Goal: Use online tool/utility: Utilize a website feature to perform a specific function

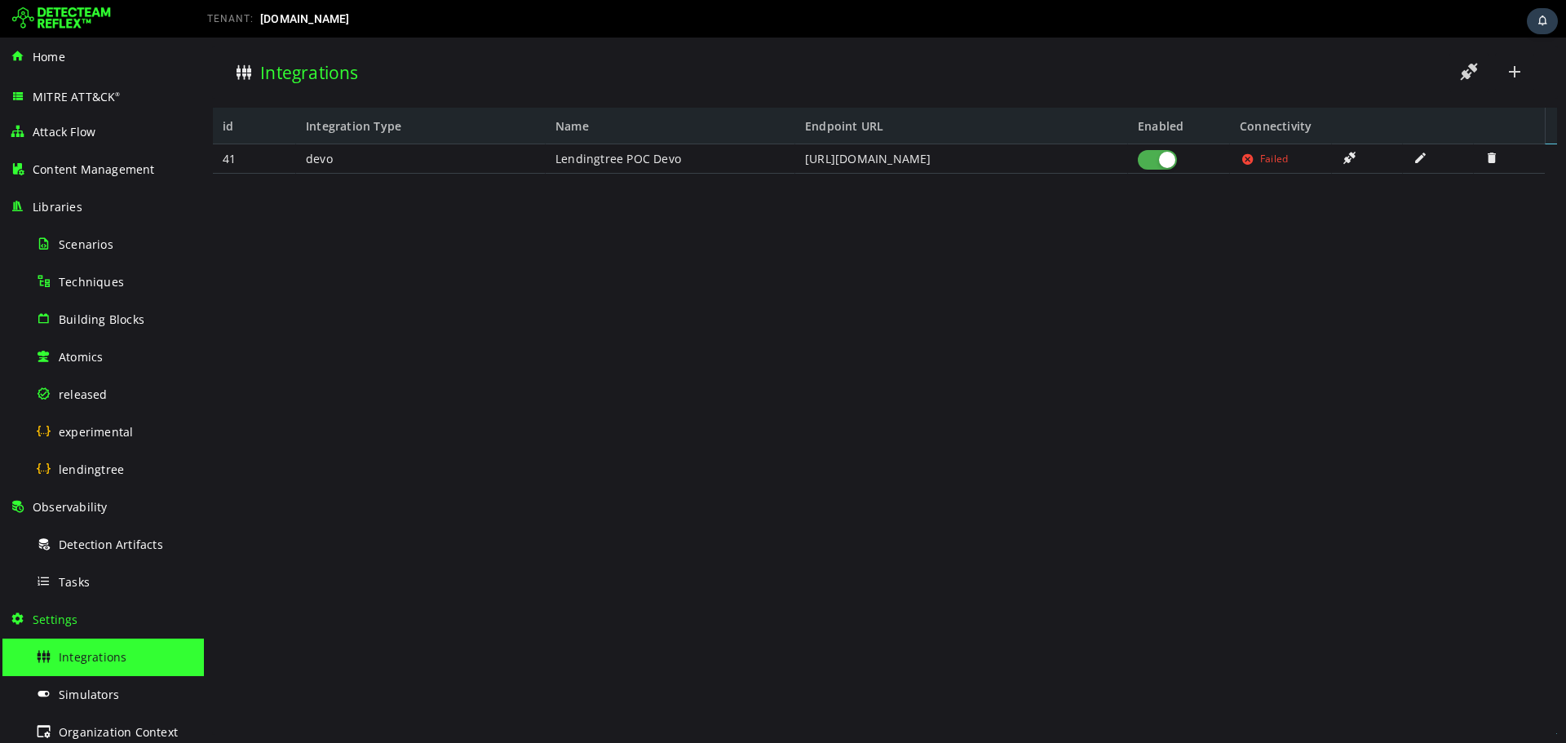
scroll to position [158, 0]
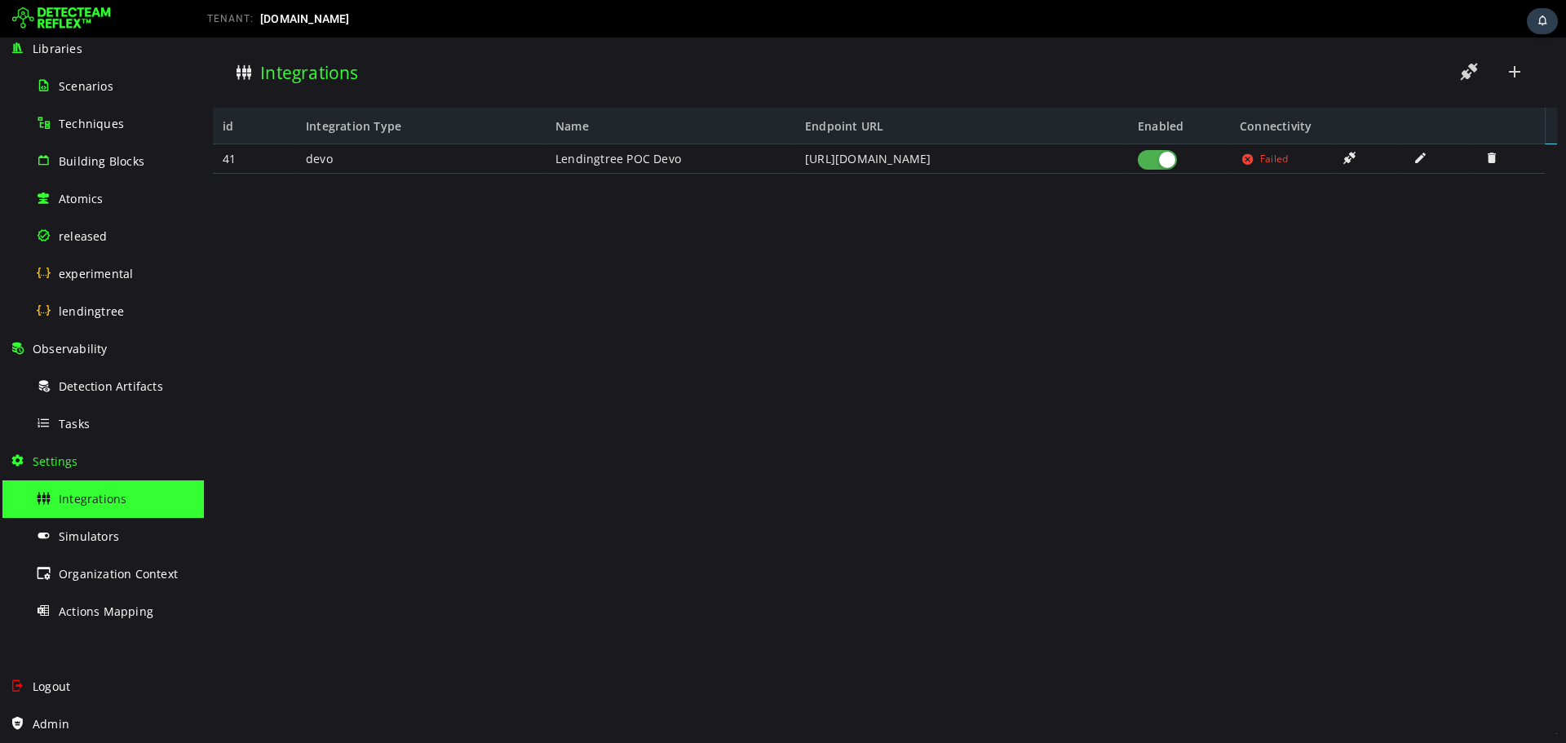
click at [991, 262] on div "41 devo Lendingtree POC Devo [URL][DOMAIN_NAME] Failed" at bounding box center [879, 432] width 1332 height 577
click at [148, 501] on div "Integrations" at bounding box center [115, 498] width 158 height 37
click at [135, 525] on div "Simulators" at bounding box center [115, 536] width 158 height 37
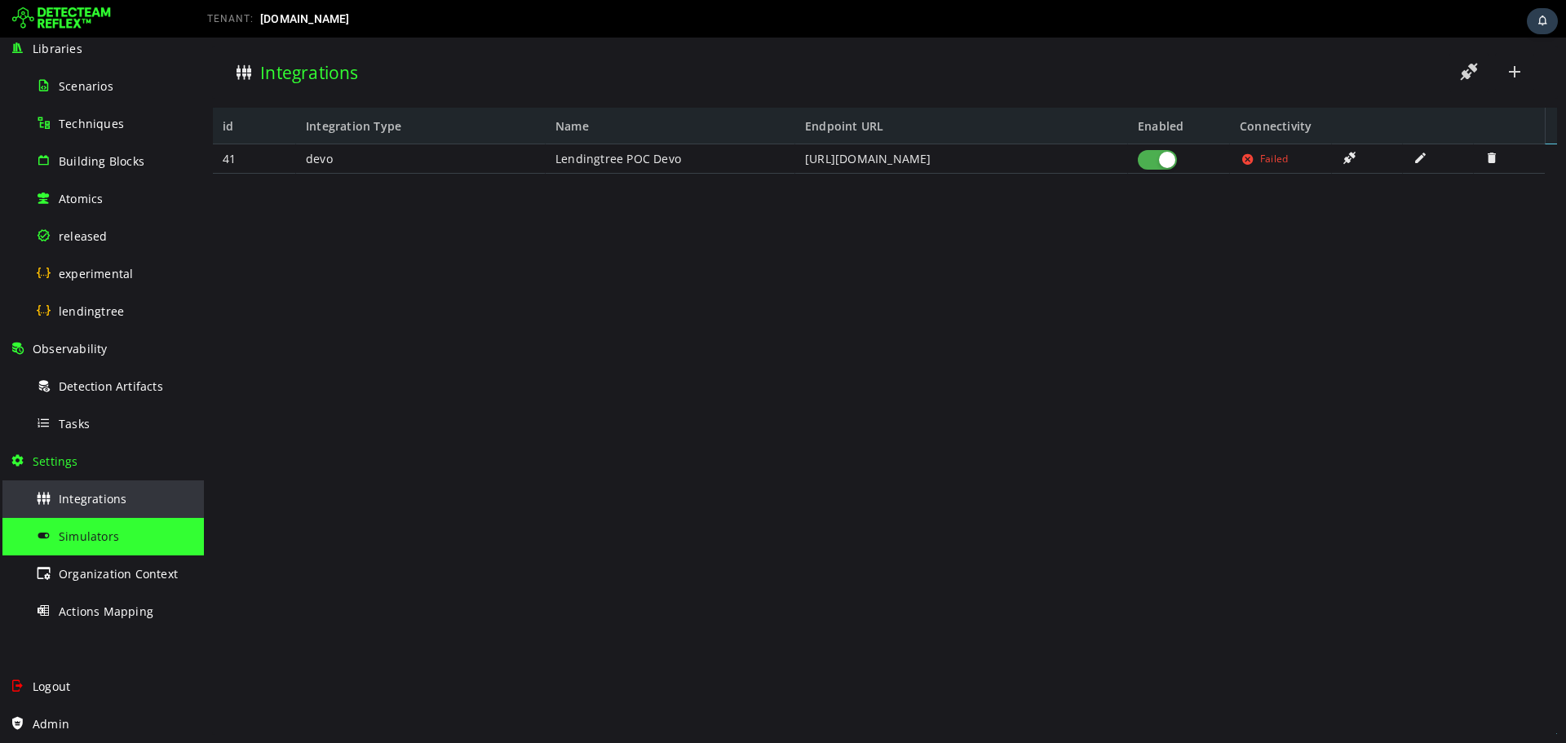
click at [130, 509] on div "Integrations" at bounding box center [115, 498] width 158 height 37
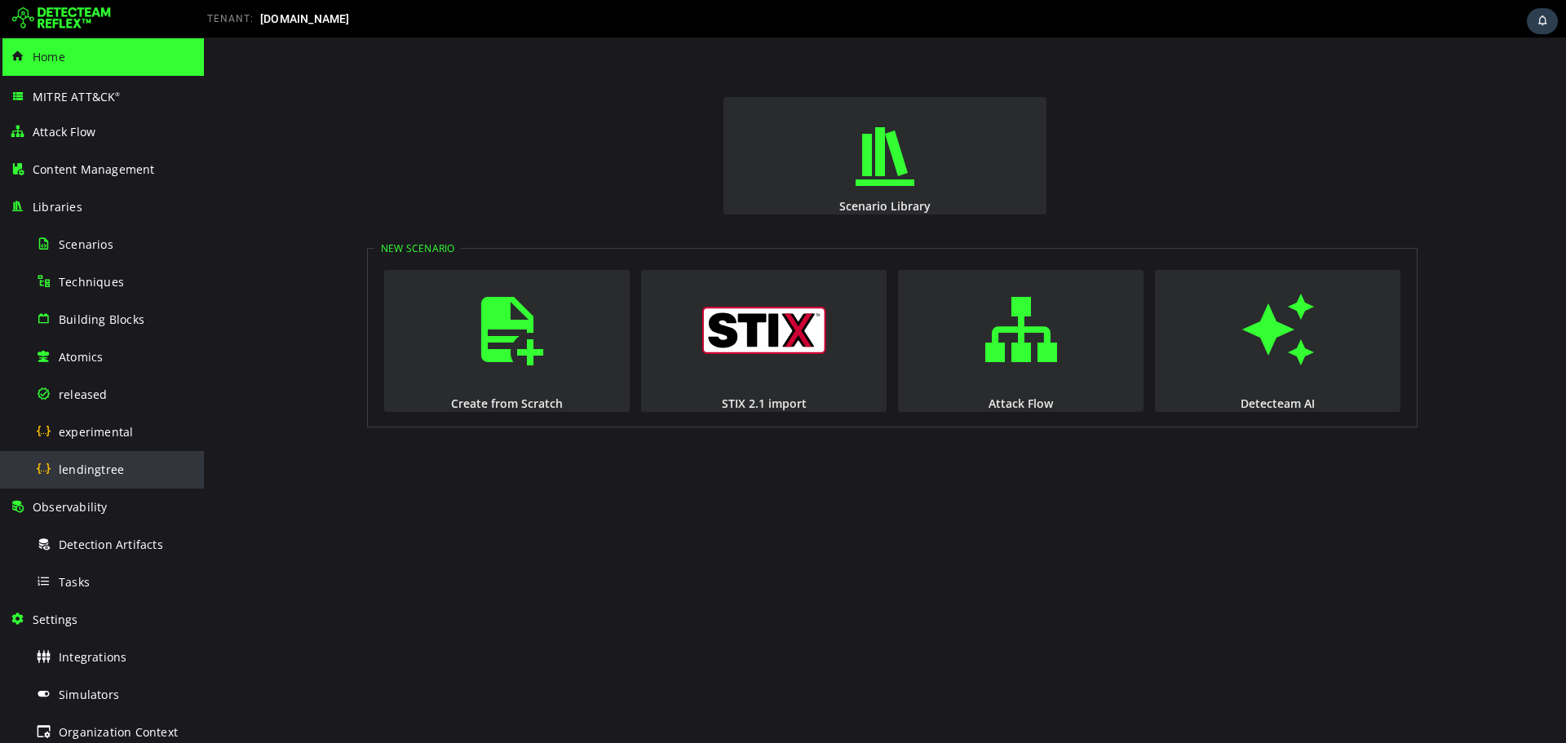
click at [160, 456] on div "lendingtree" at bounding box center [115, 469] width 158 height 37
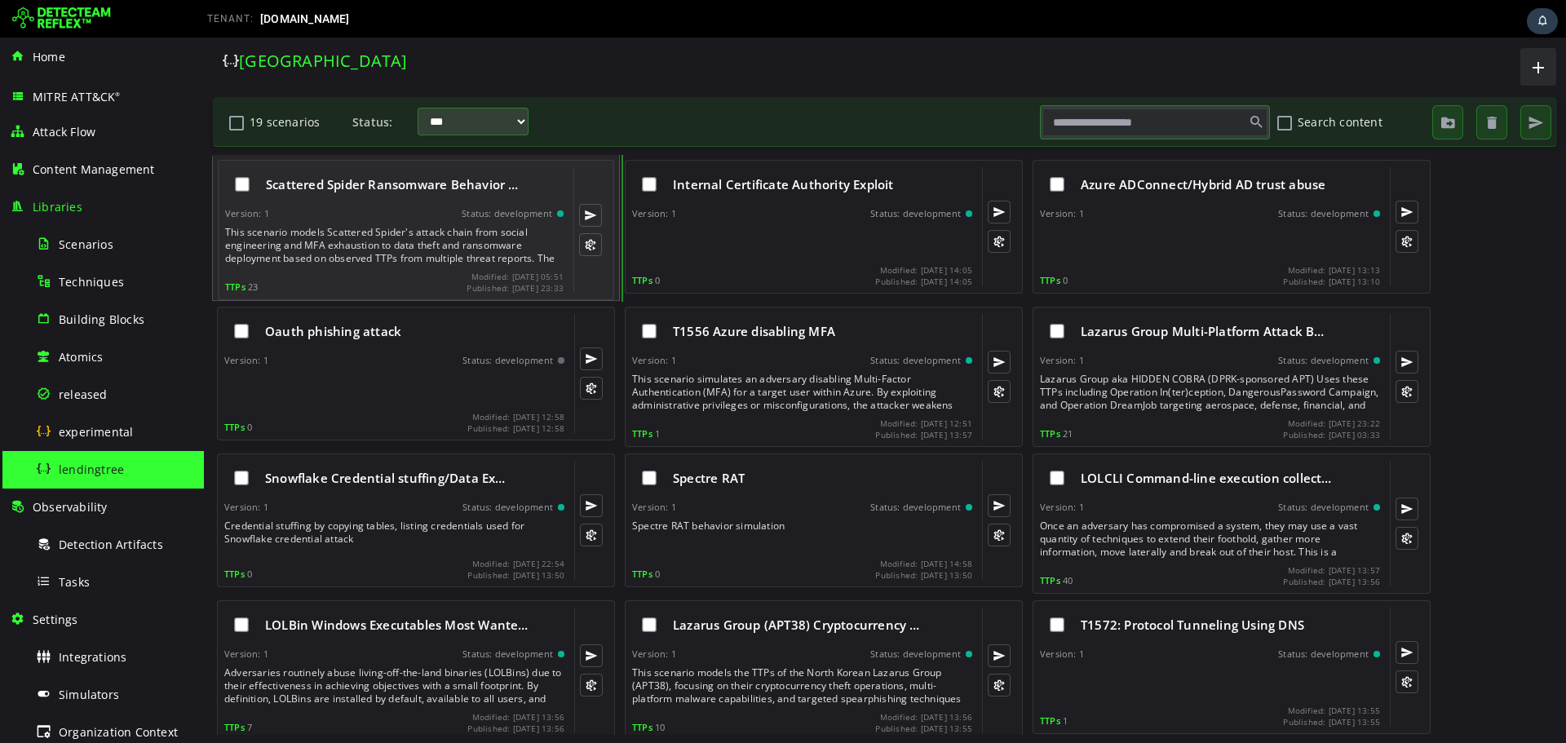
click at [376, 254] on div "This scenario models Scattered Spider's attack chain from social engineering an…" at bounding box center [396, 245] width 342 height 39
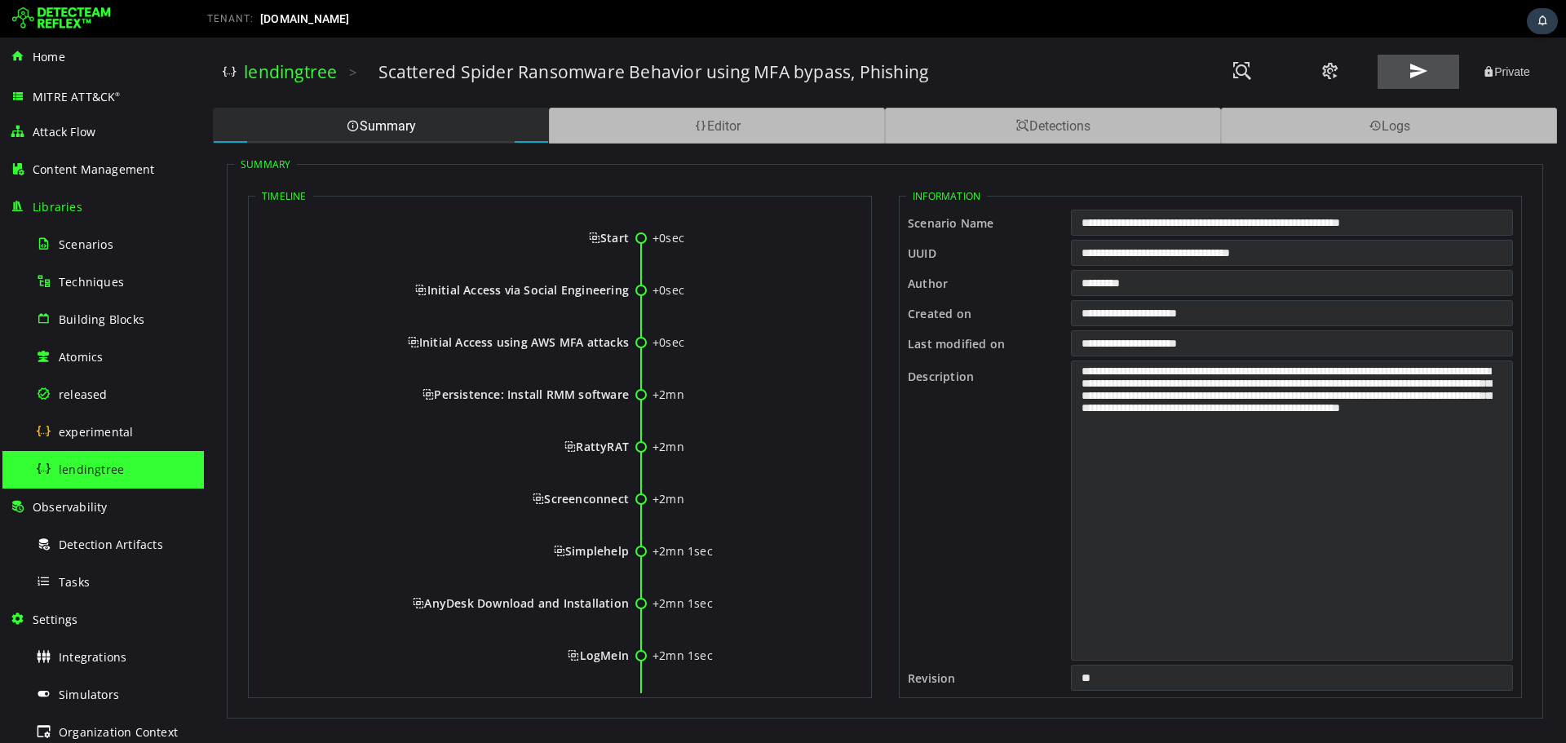
click at [1417, 69] on span at bounding box center [1418, 71] width 20 height 22
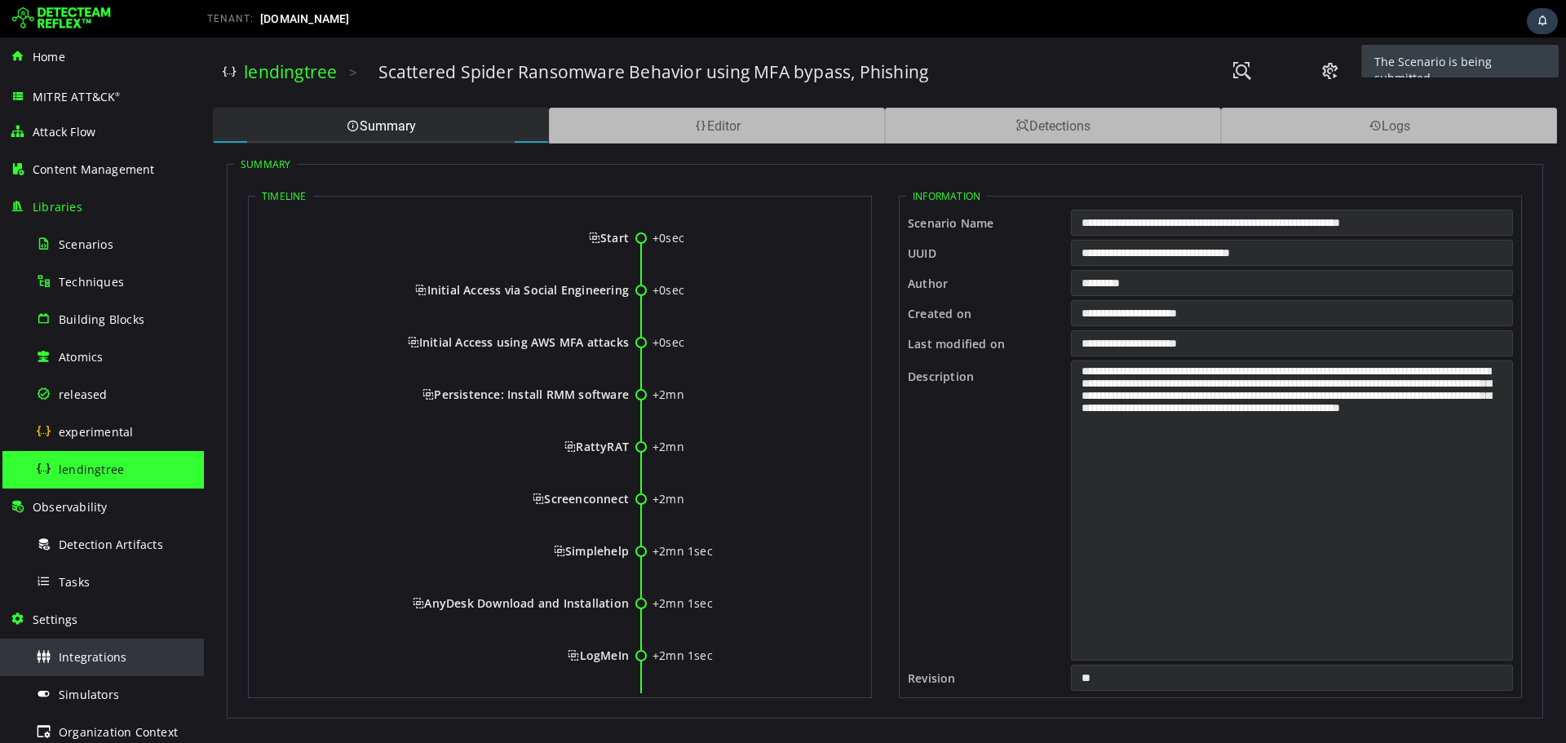
click at [107, 662] on span "Integrations" at bounding box center [93, 656] width 68 height 15
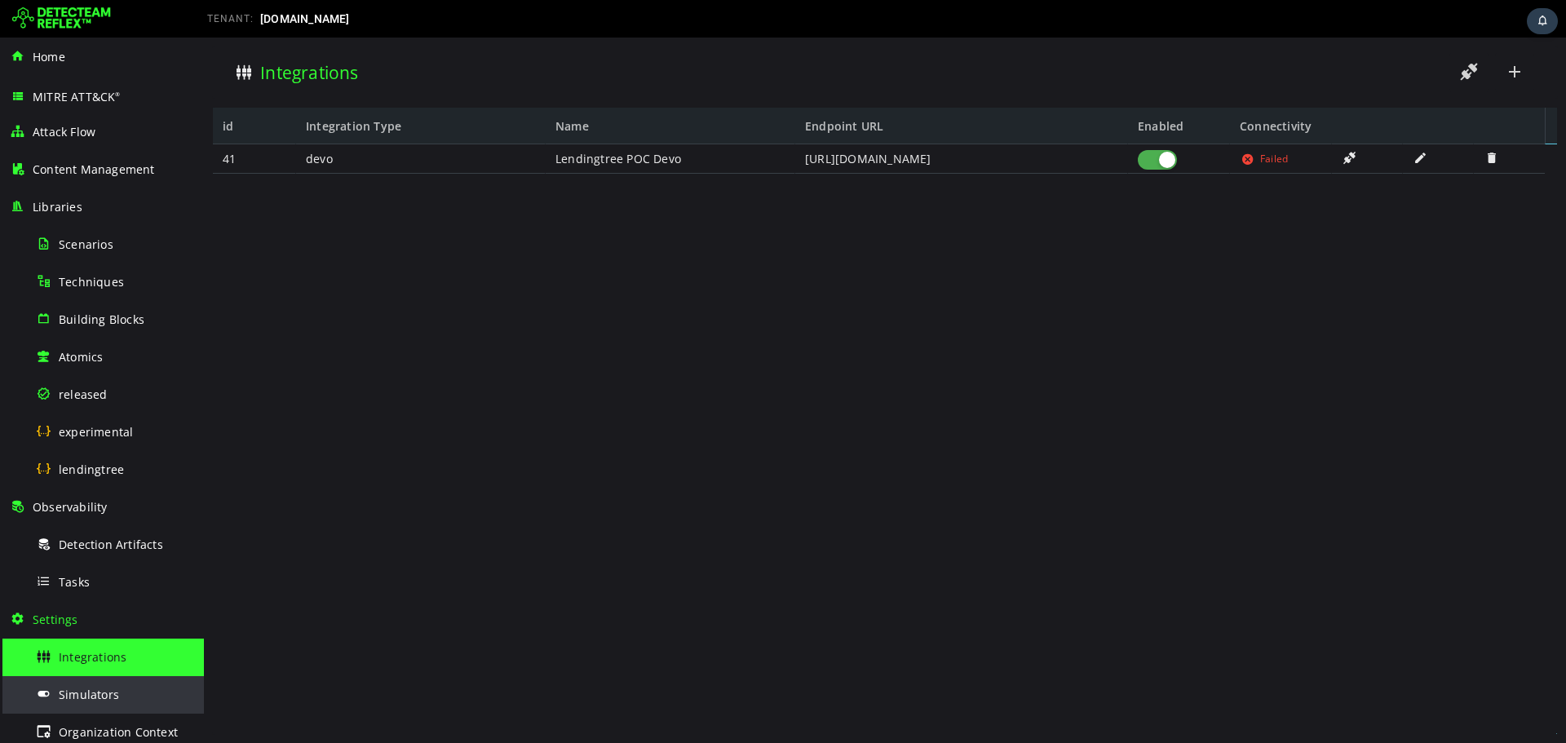
click at [107, 694] on span "Simulators" at bounding box center [89, 694] width 60 height 15
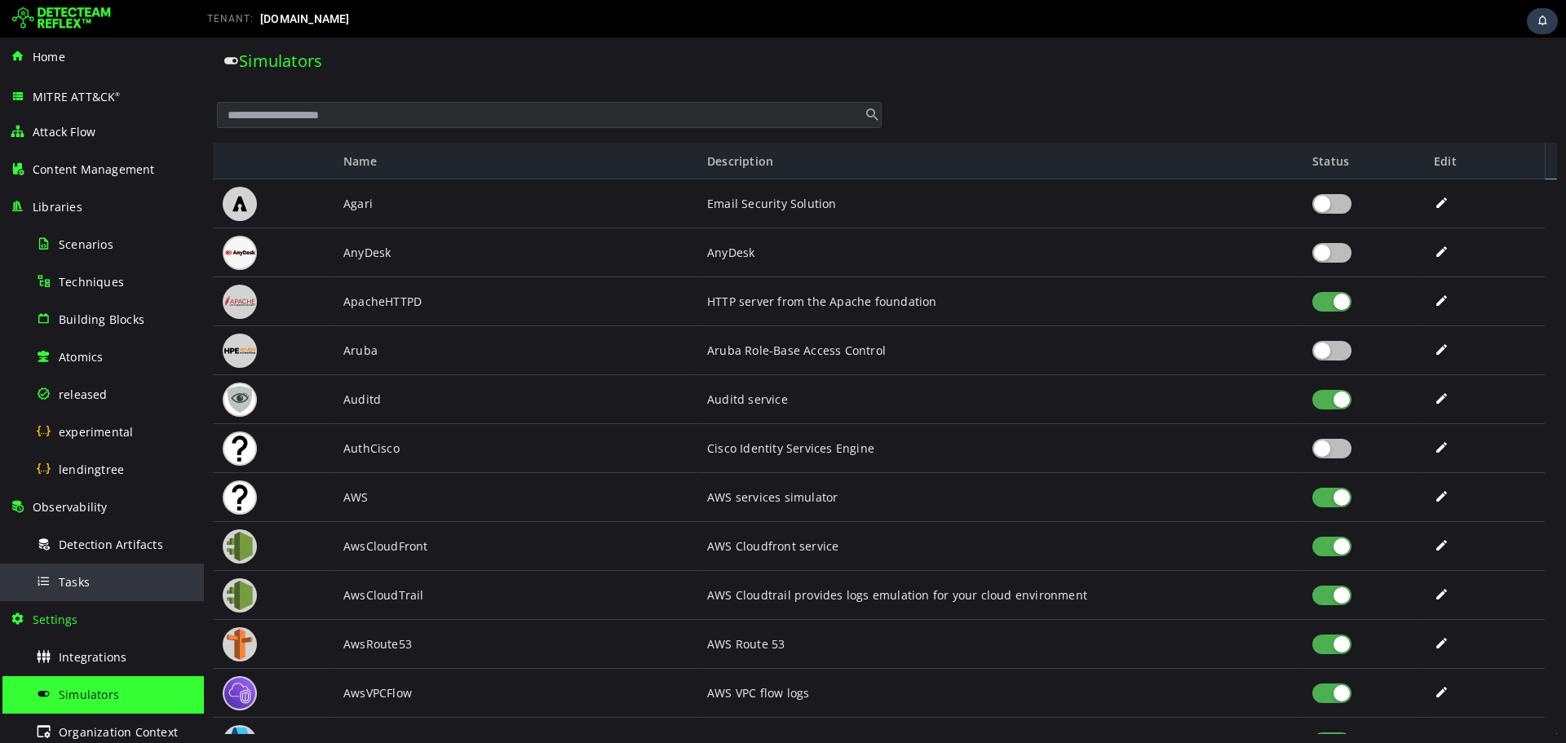
click at [115, 565] on div "Tasks" at bounding box center [115, 582] width 158 height 37
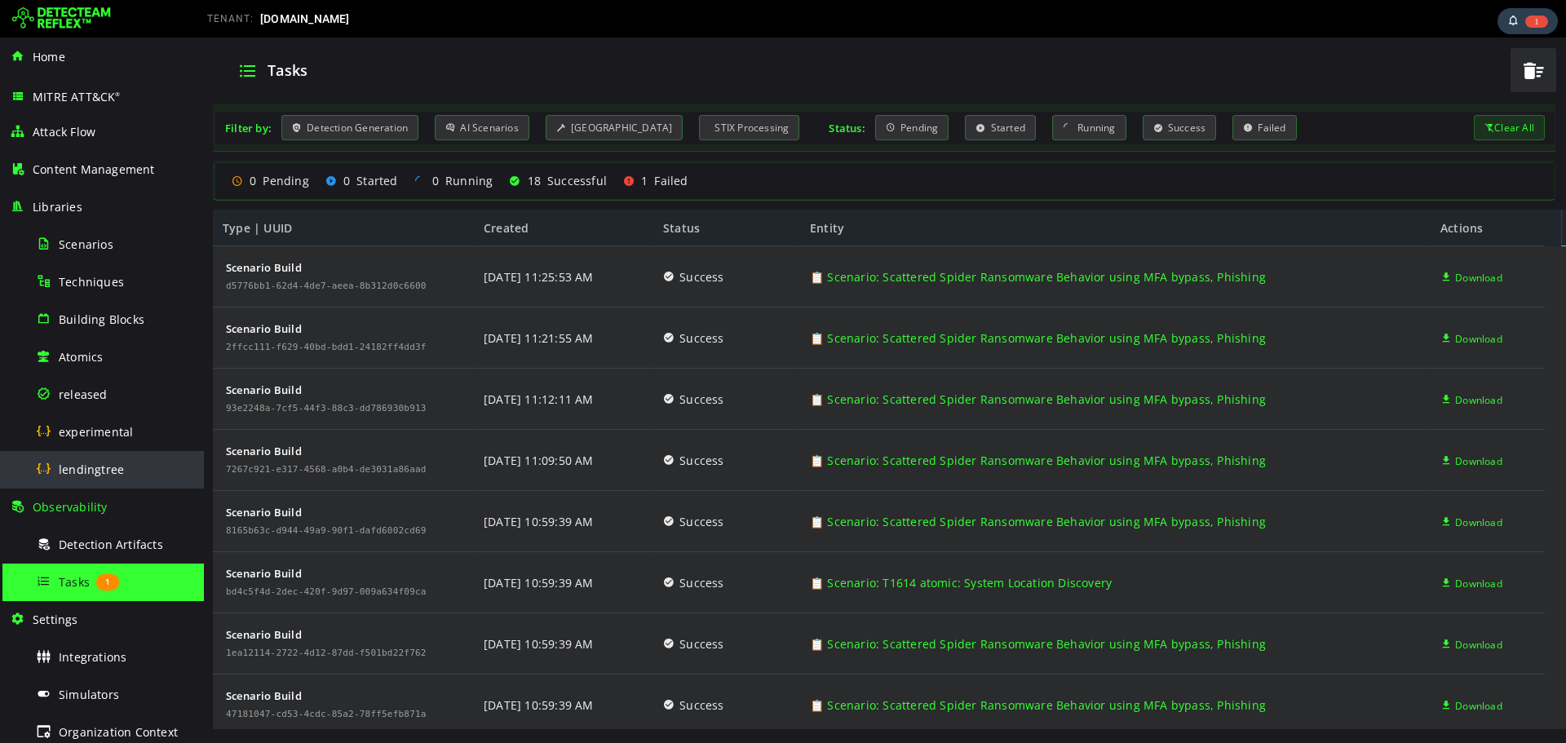
click at [104, 453] on div "lendingtree" at bounding box center [115, 469] width 158 height 37
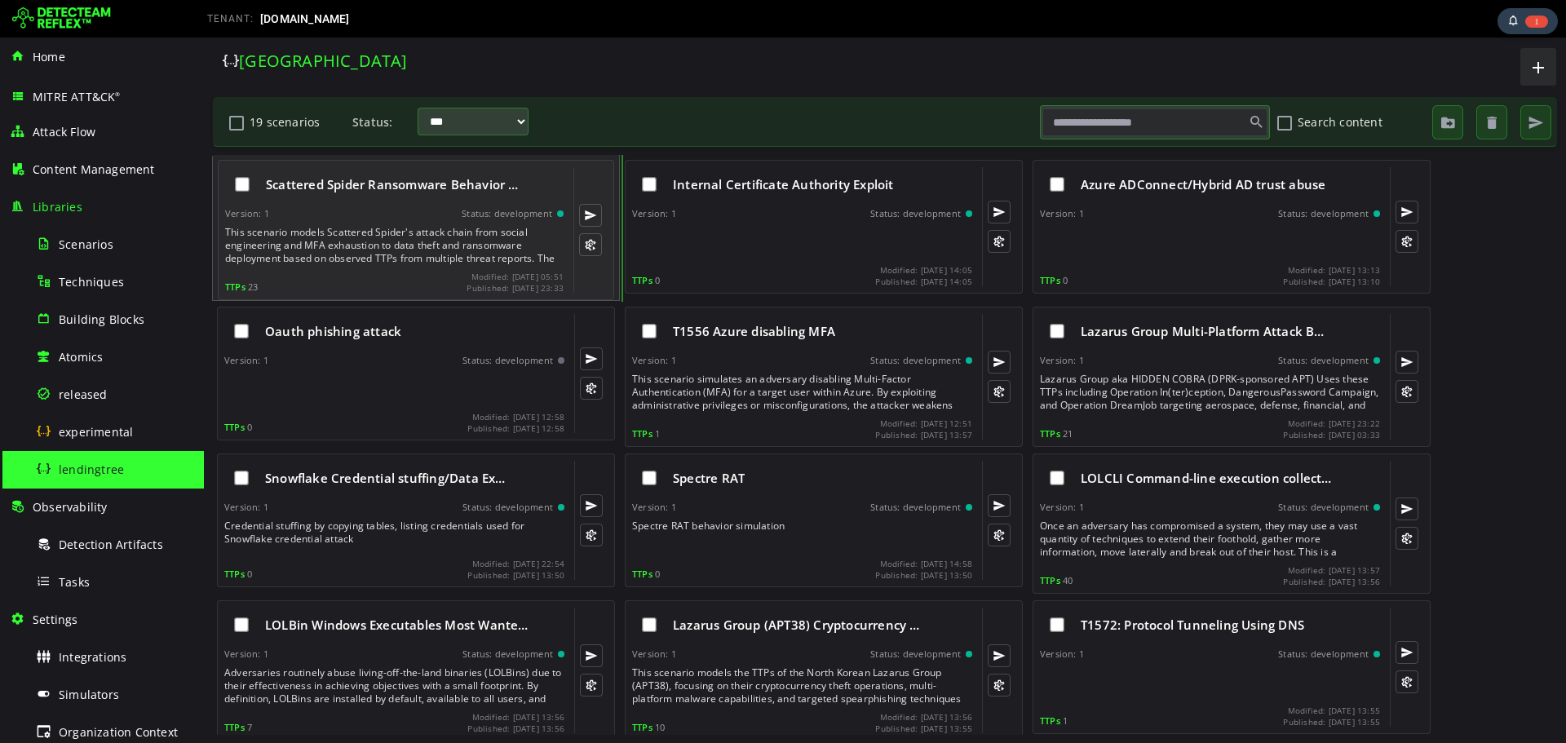
click at [316, 237] on div "This scenario models Scattered Spider's attack chain from social engineering an…" at bounding box center [396, 245] width 342 height 39
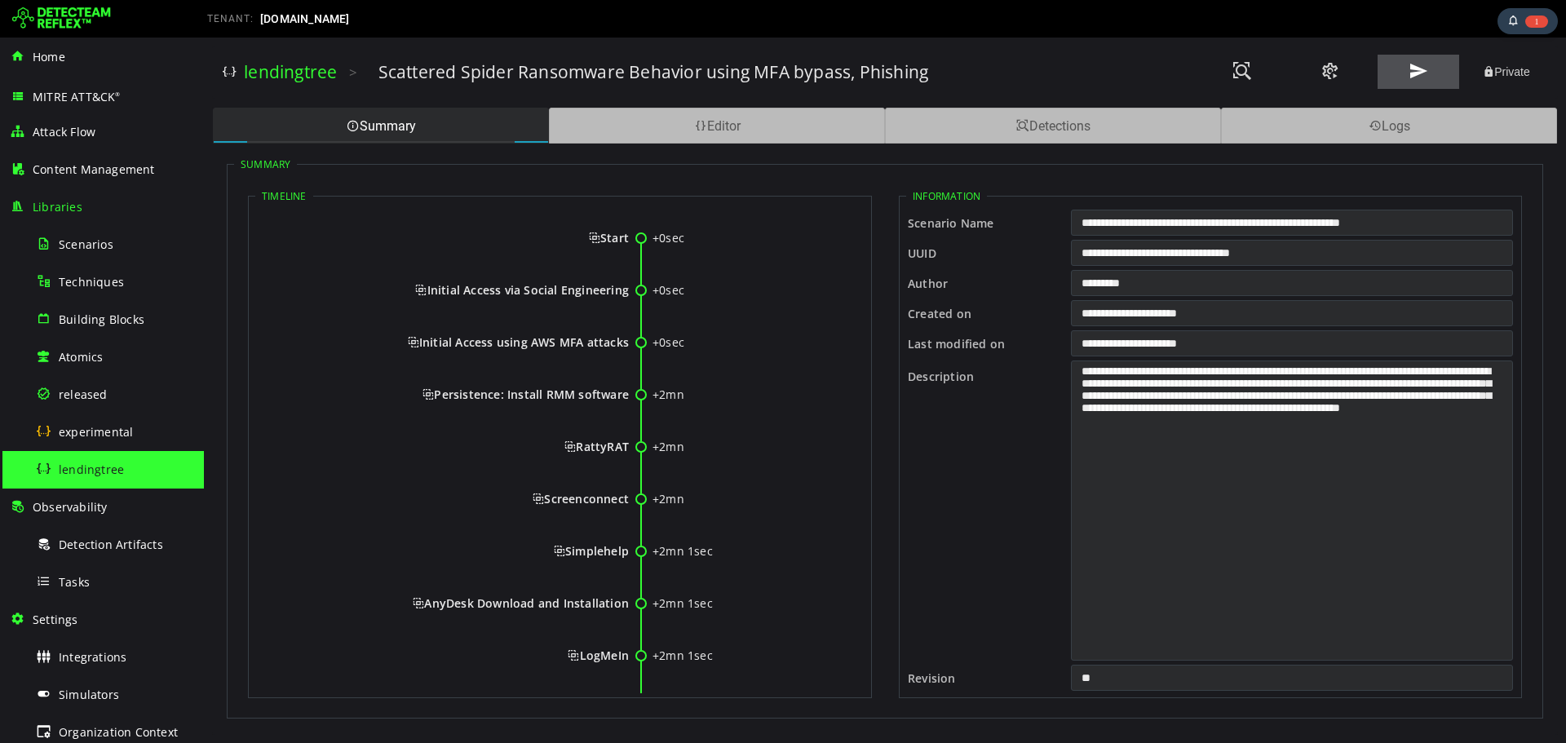
click at [1417, 72] on span at bounding box center [1418, 71] width 20 height 22
click at [118, 580] on div "Tasks" at bounding box center [115, 582] width 158 height 37
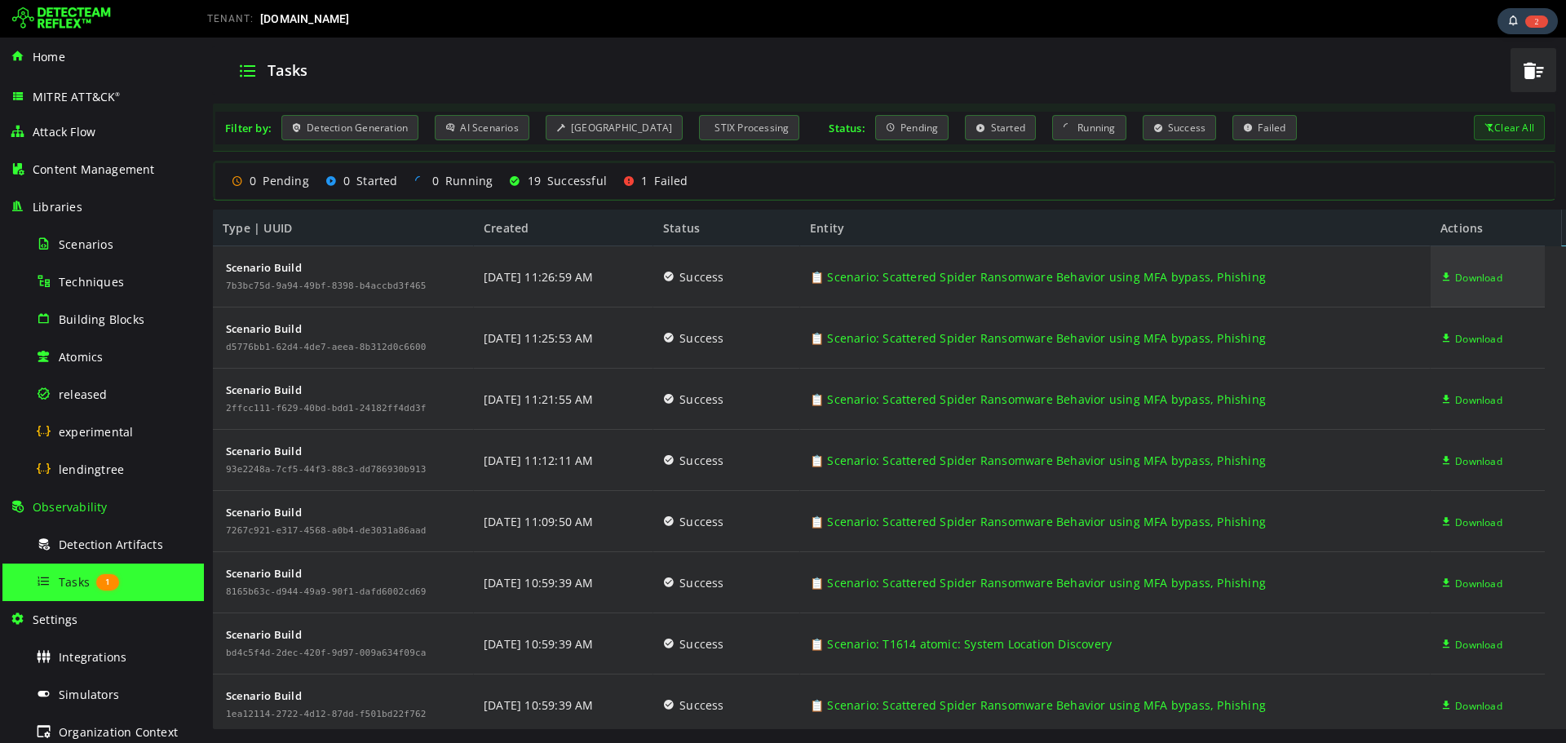
click at [1475, 278] on span "Download" at bounding box center [1478, 277] width 47 height 61
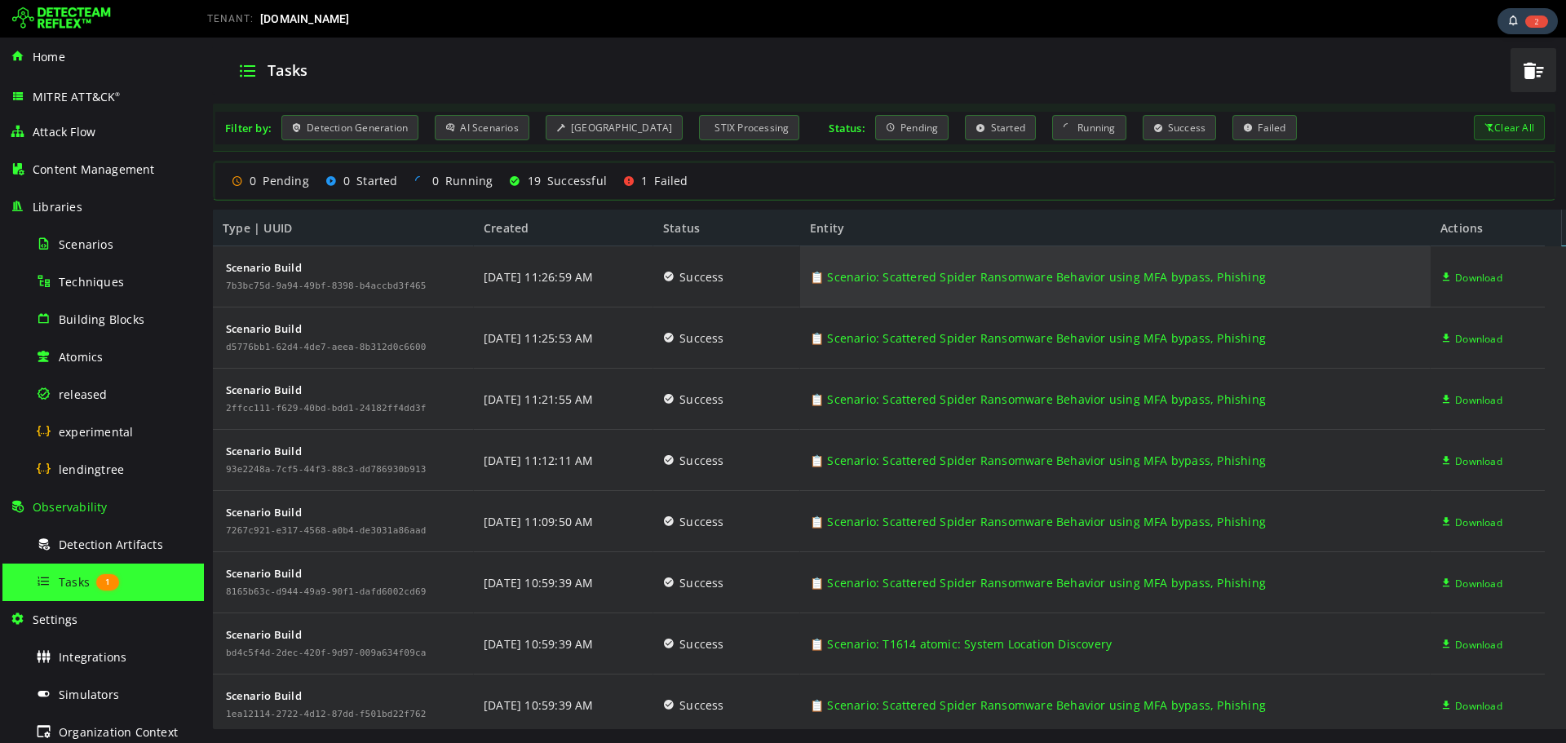
drag, startPoint x: 1276, startPoint y: 270, endPoint x: 881, endPoint y: 280, distance: 395.7
click at [881, 280] on div "📋 Scenario: Scattered Spider Ransomware Behavior using MFA bypass, Phishing" at bounding box center [1115, 276] width 630 height 61
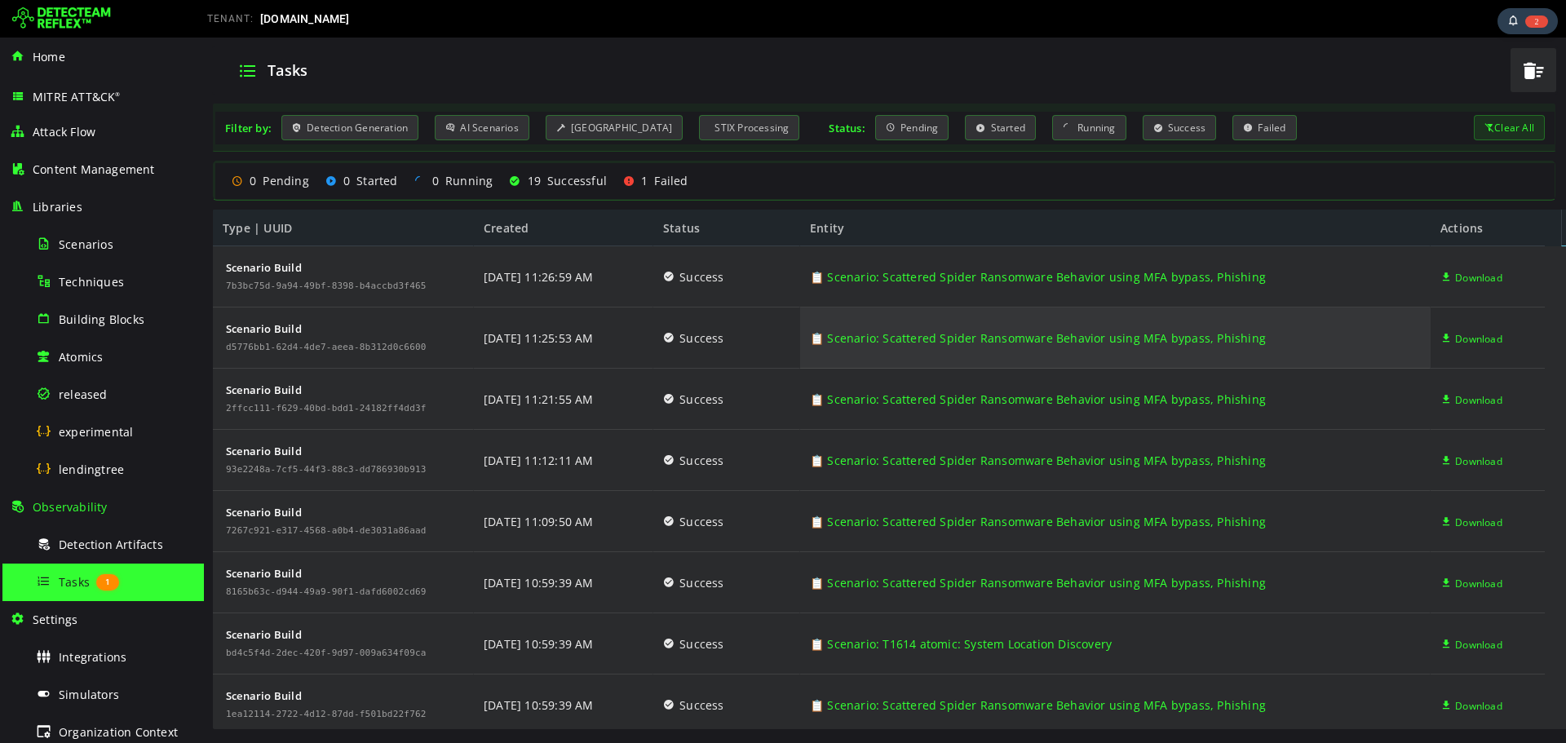
copy link "cattered Spider Ransomware Behavior using MFA bypass, Phishing"
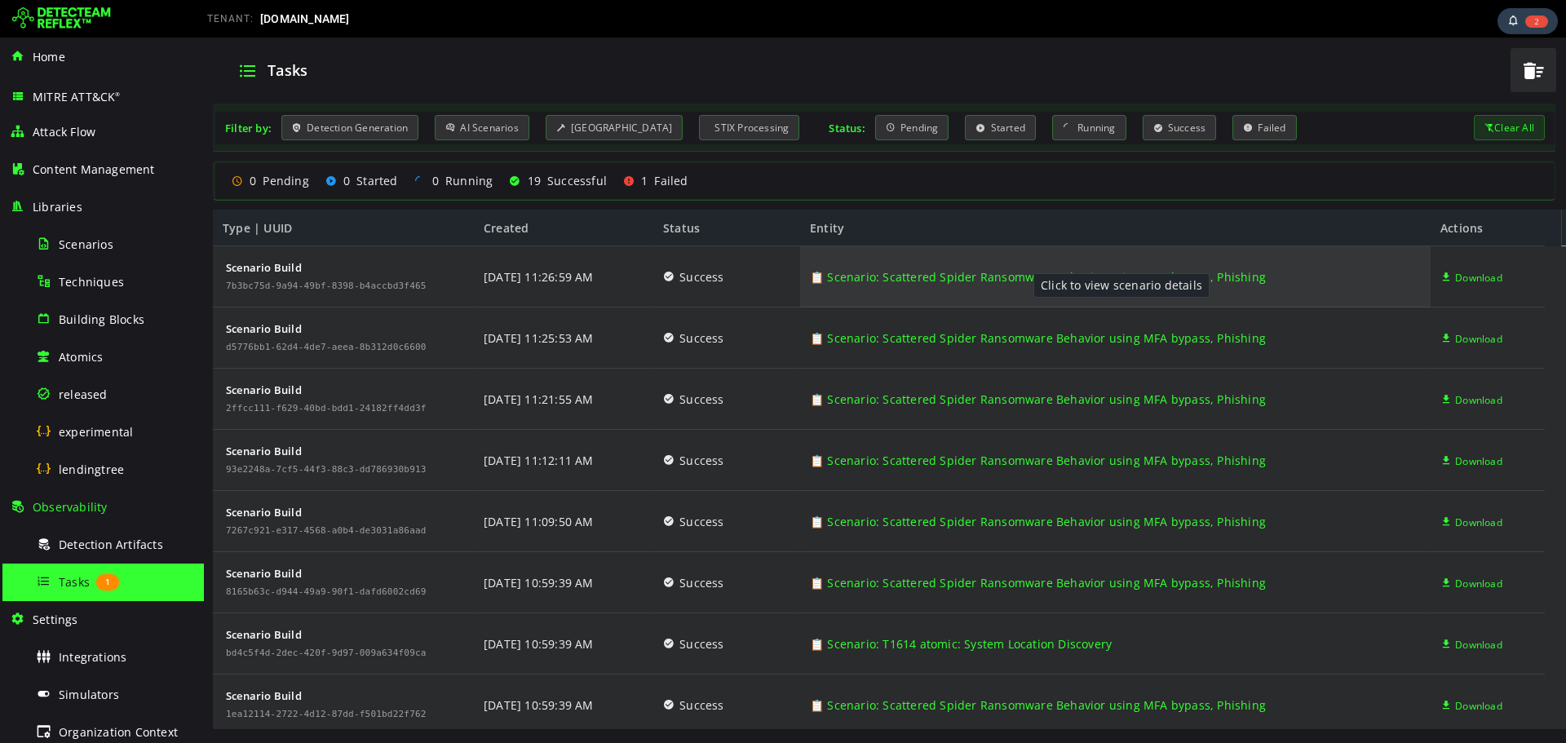
click at [1017, 273] on link "📋 Scenario: Scattered Spider Ransomware Behavior using MFA bypass, Phishing" at bounding box center [1038, 276] width 456 height 61
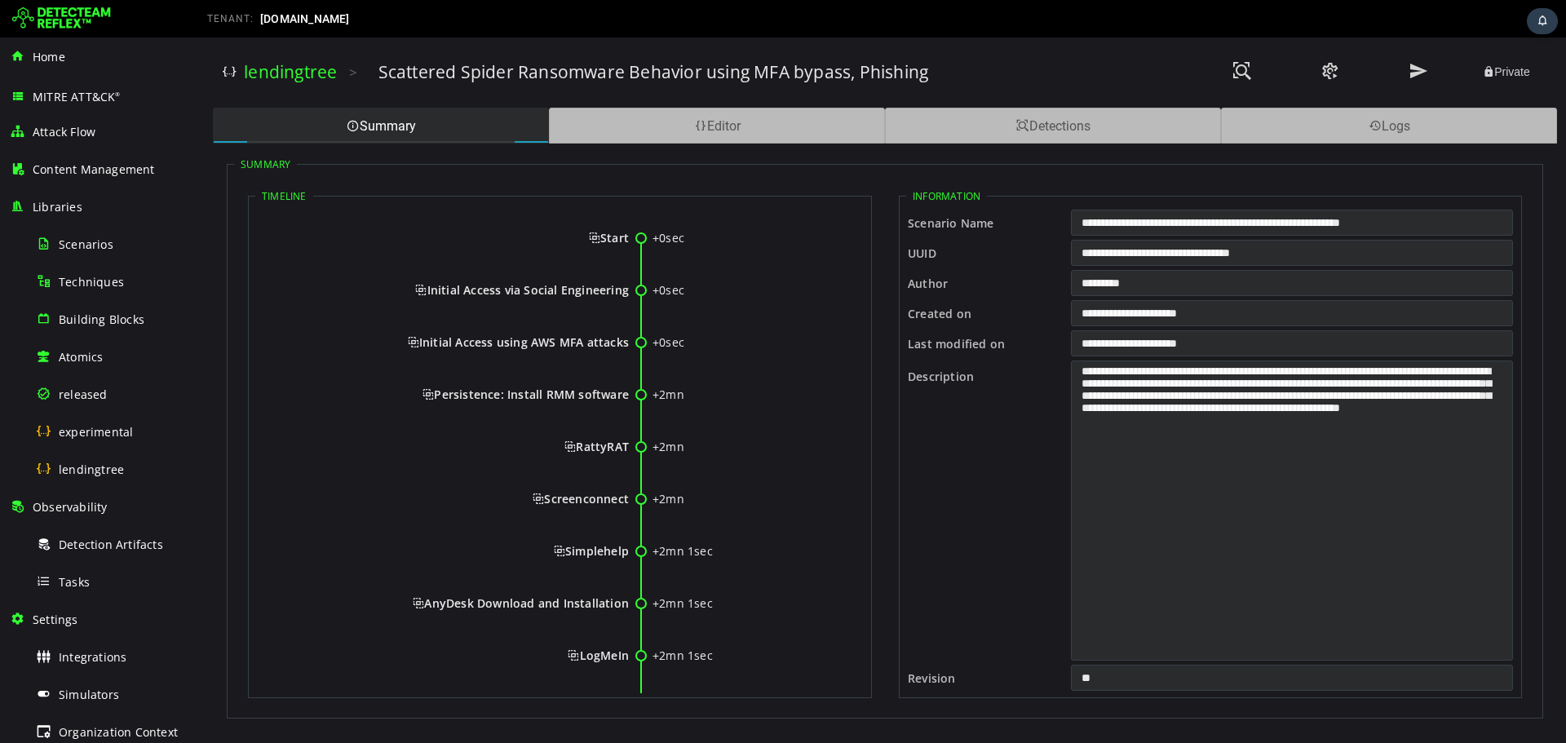
click at [755, 144] on div "Summary Timeline +0sec Start +0sec Initial Access via Social Engineering +0sec …" at bounding box center [885, 432] width 1344 height 577
click at [755, 127] on div "Editor" at bounding box center [717, 126] width 336 height 36
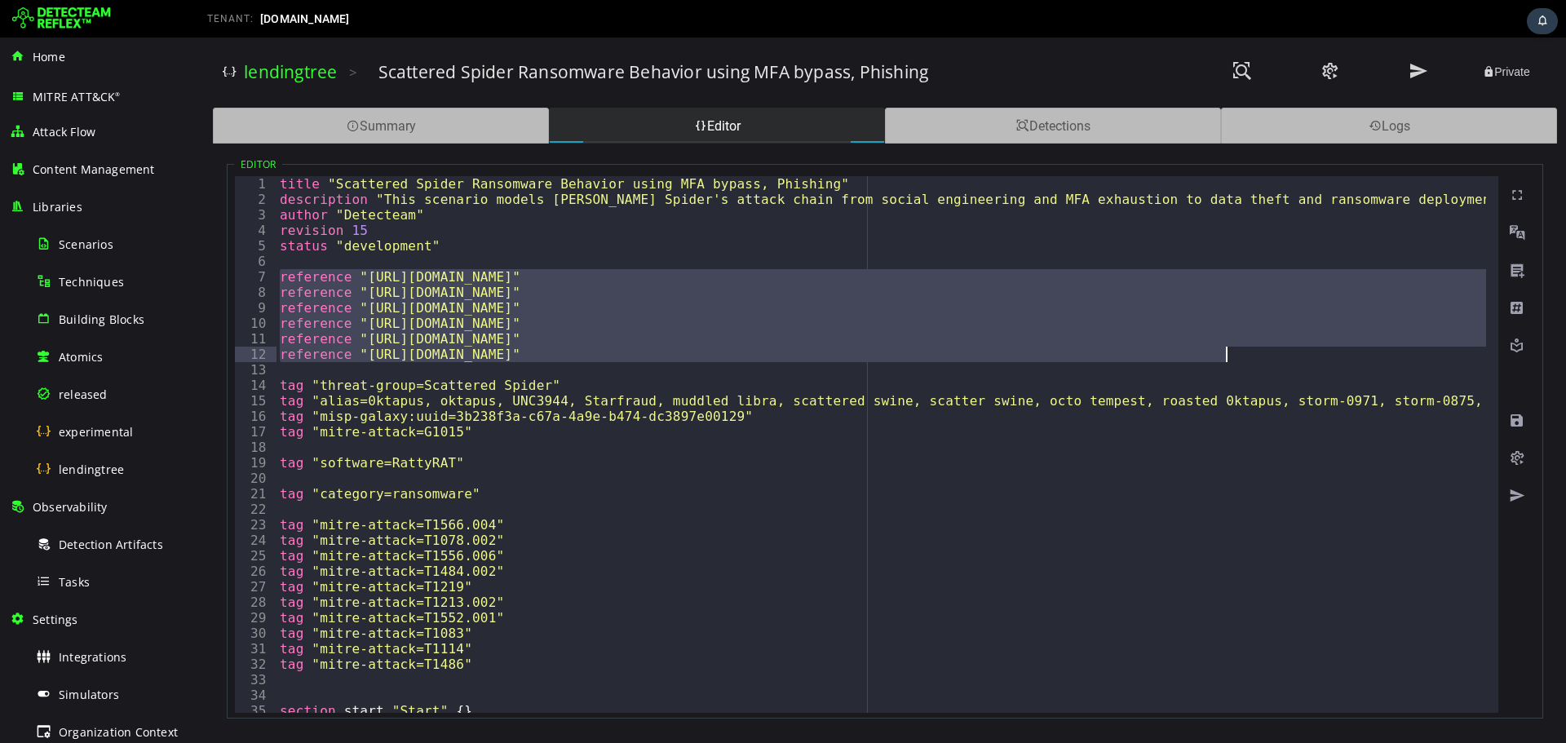
drag, startPoint x: 280, startPoint y: 278, endPoint x: 1260, endPoint y: 350, distance: 982.9
type textarea "**********"
drag, startPoint x: 376, startPoint y: 64, endPoint x: 521, endPoint y: 69, distance: 145.3
click at [521, 69] on div "lendingtree > Scattered Spider Ransomware Behavior using MFA bypass, Phishing P…" at bounding box center [885, 72] width 1324 height 45
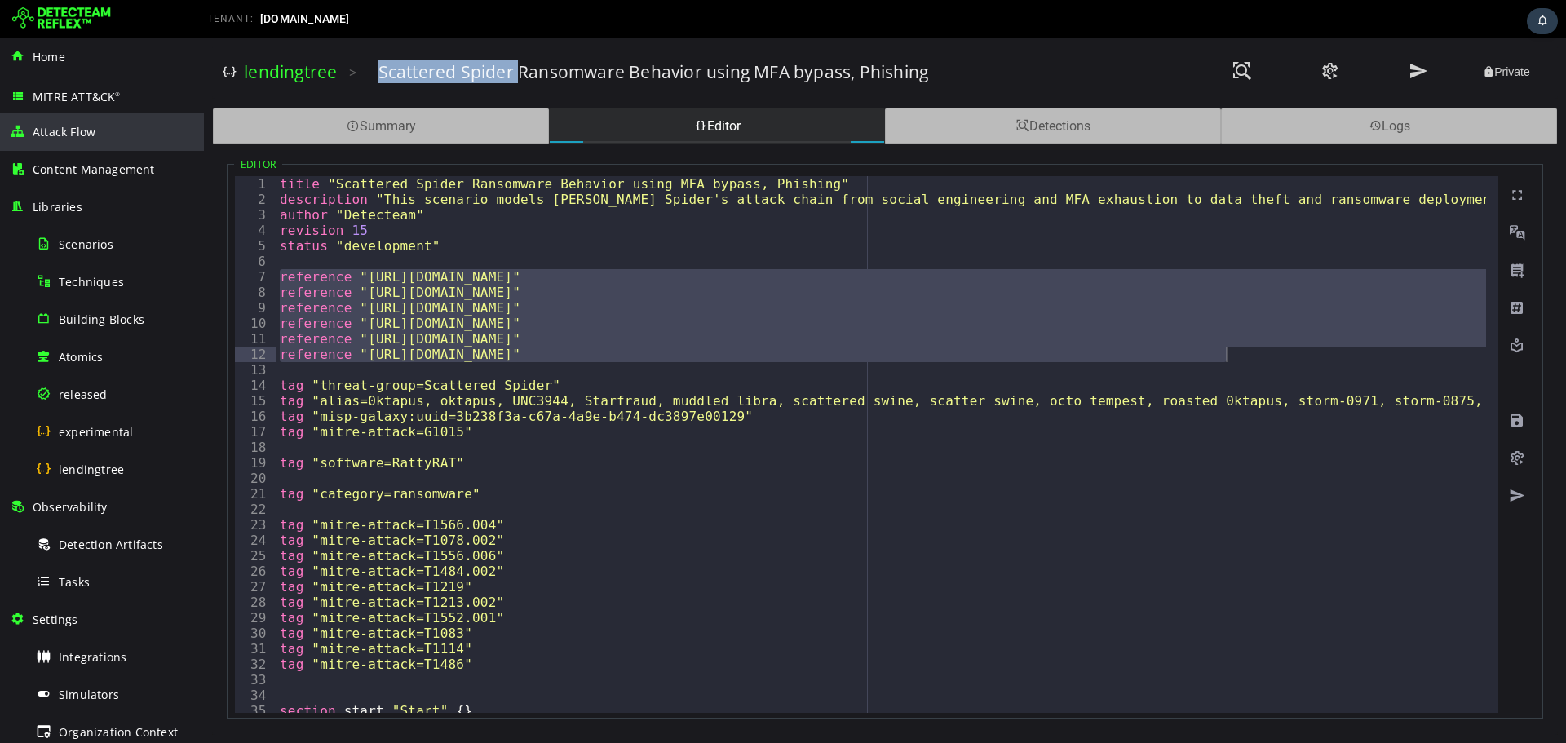
copy h3 "Scattered Spider"
